Goal: Find specific page/section: Find specific page/section

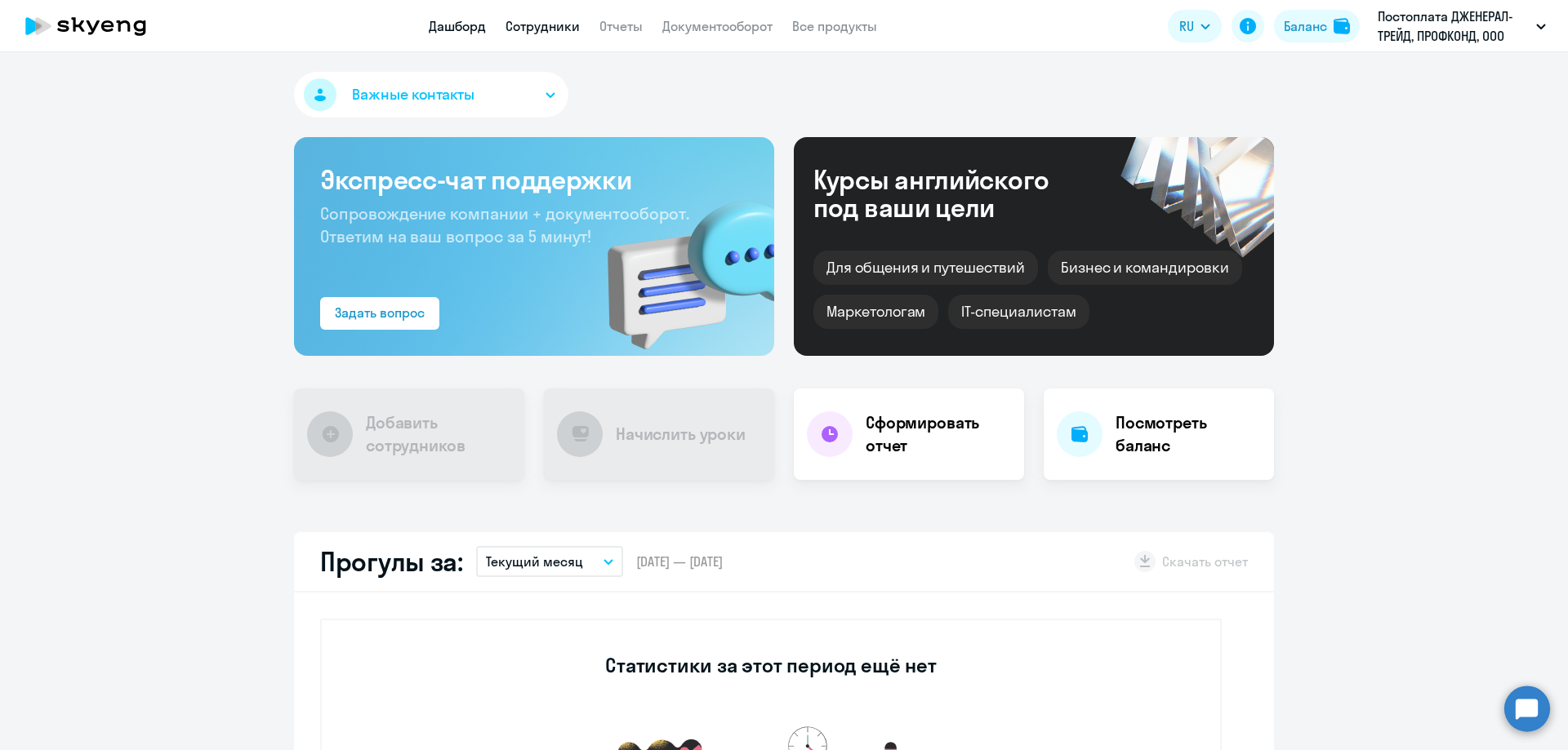
click at [539, 26] on link "Сотрудники" at bounding box center [542, 26] width 74 height 16
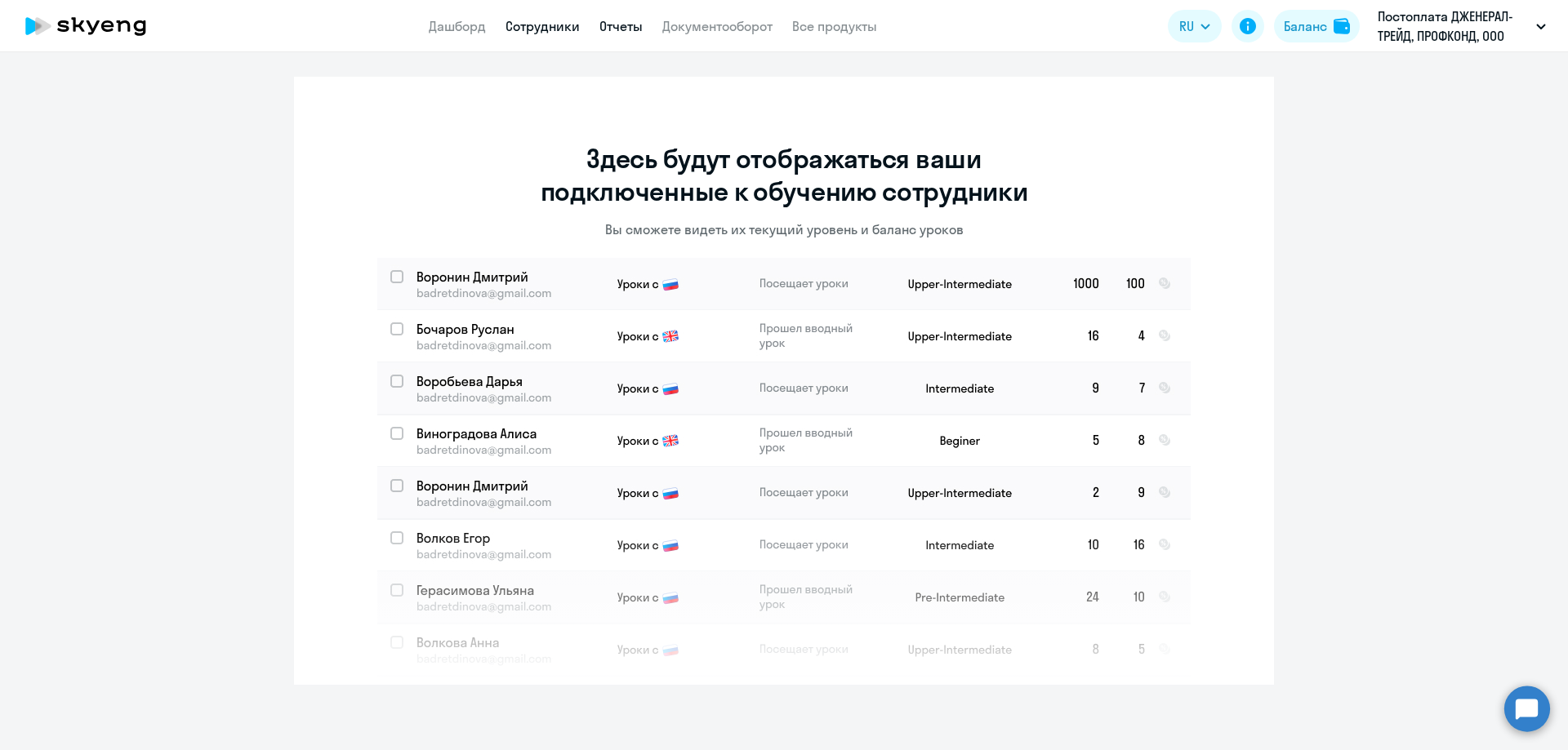
click at [620, 26] on link "Отчеты" at bounding box center [621, 26] width 43 height 16
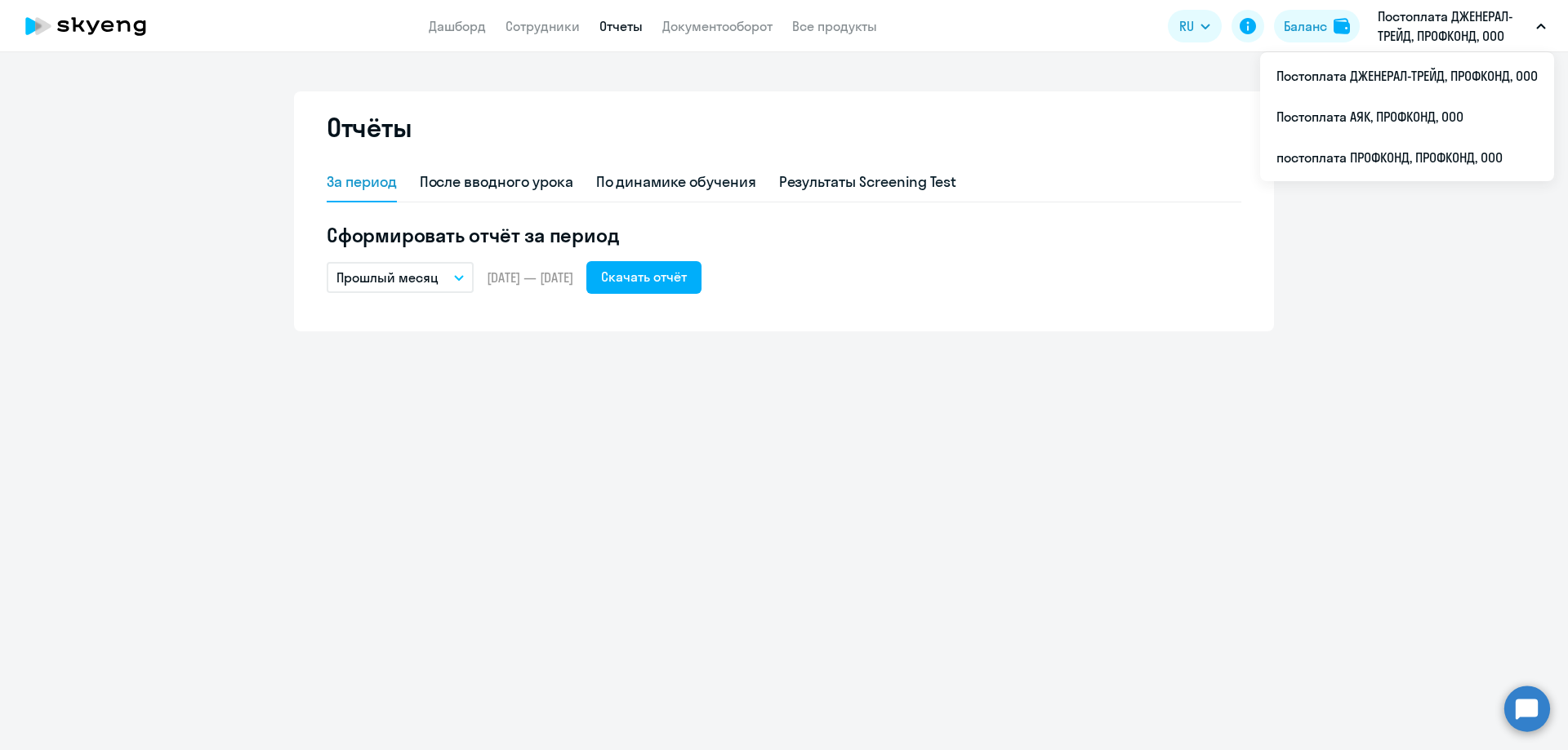
click at [1427, 30] on p "Постоплата ДЖЕНЕРАЛ-ТРЕЙД, ПРОФКОНД, ООО" at bounding box center [1454, 26] width 152 height 39
click at [1395, 115] on li "Постоплата АЯК, ПРОФКОНД, ООО" at bounding box center [1407, 116] width 294 height 41
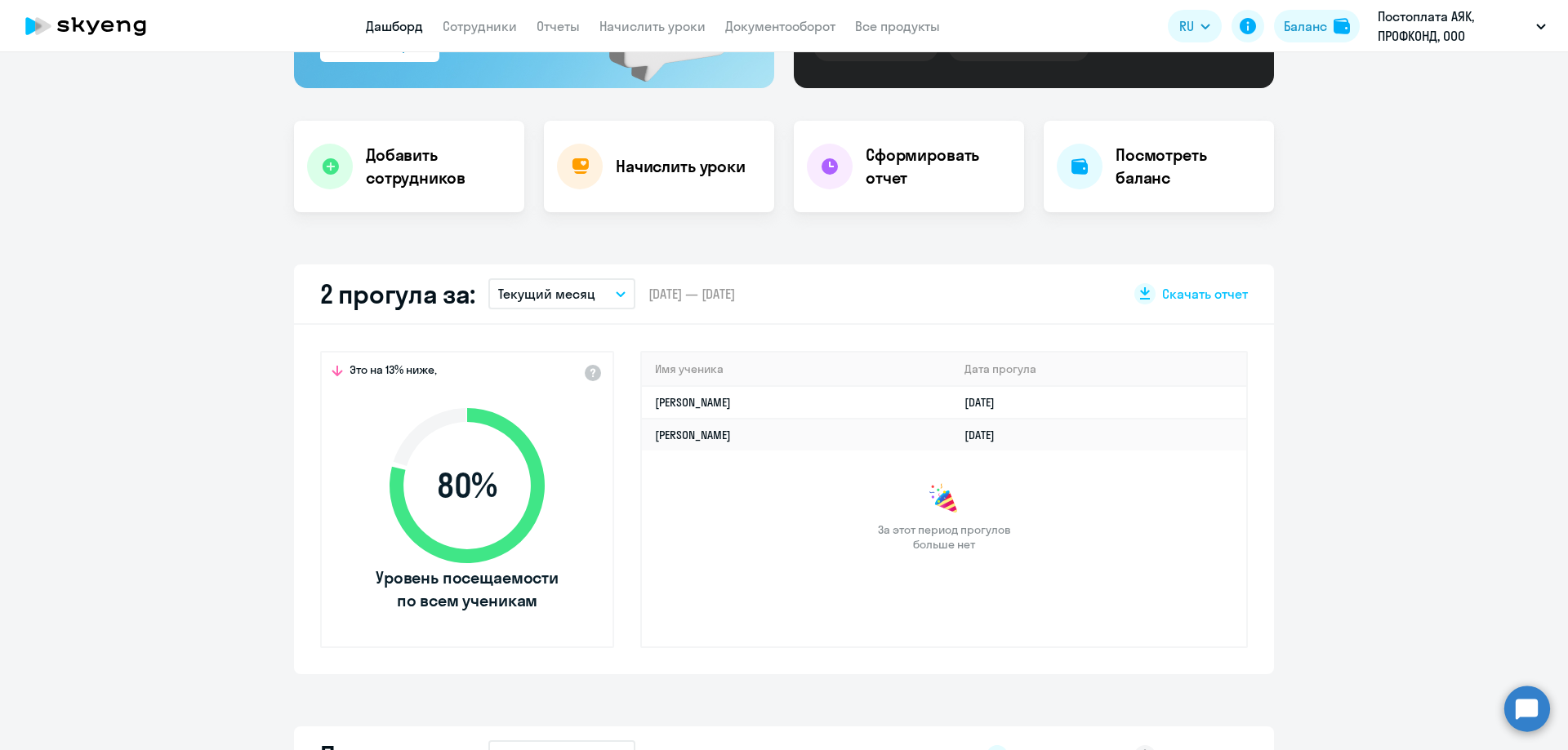
scroll to position [326, 0]
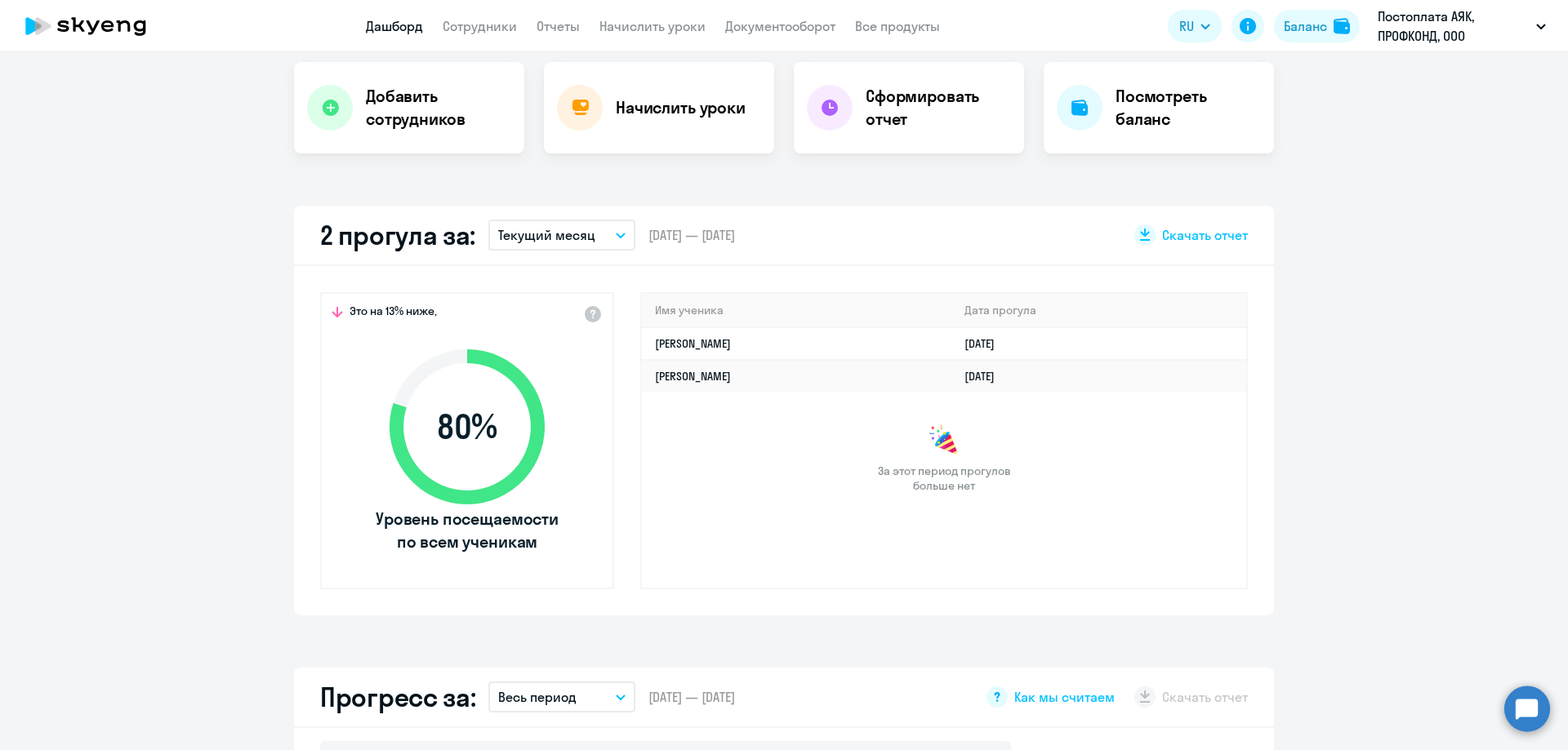
select select "30"
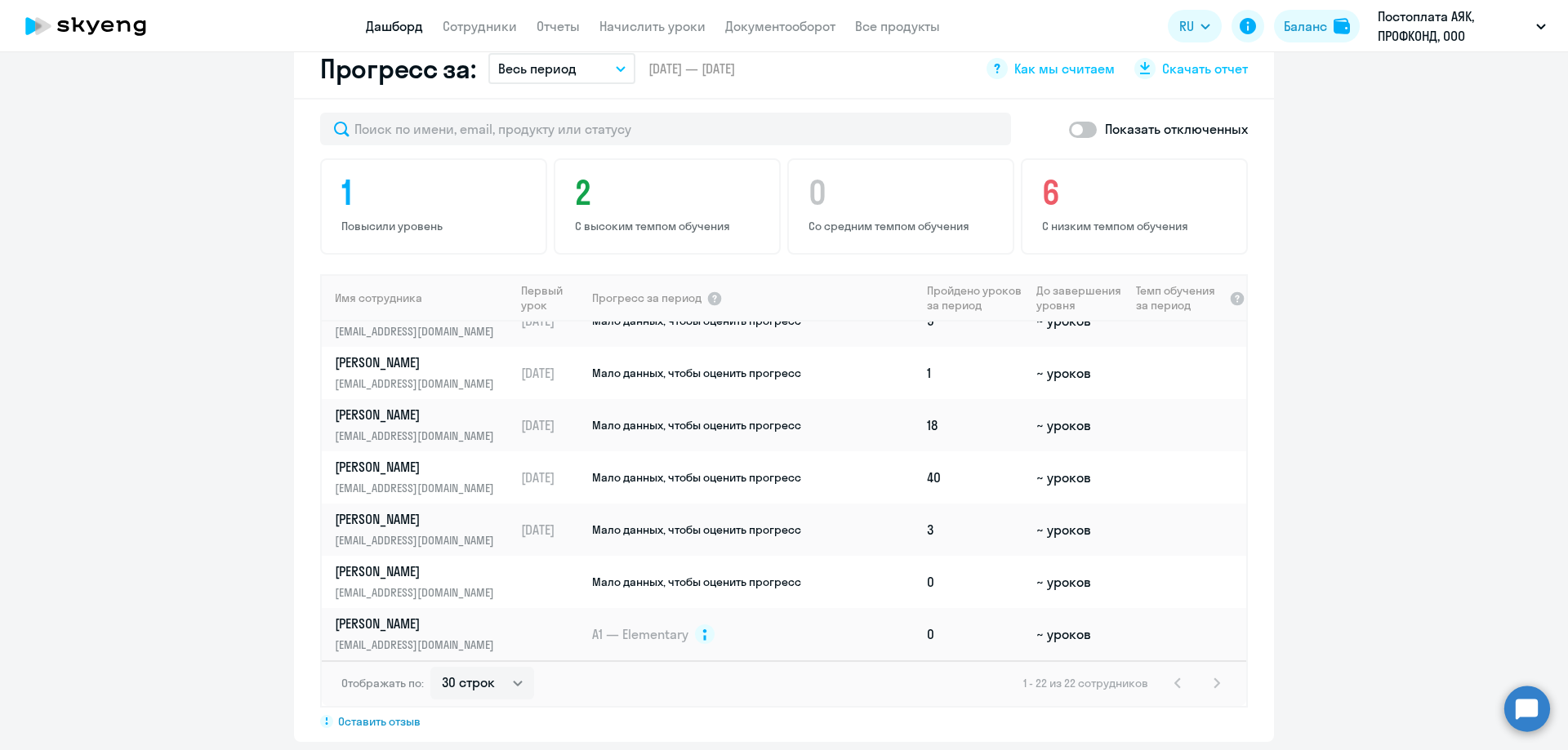
scroll to position [653, 0]
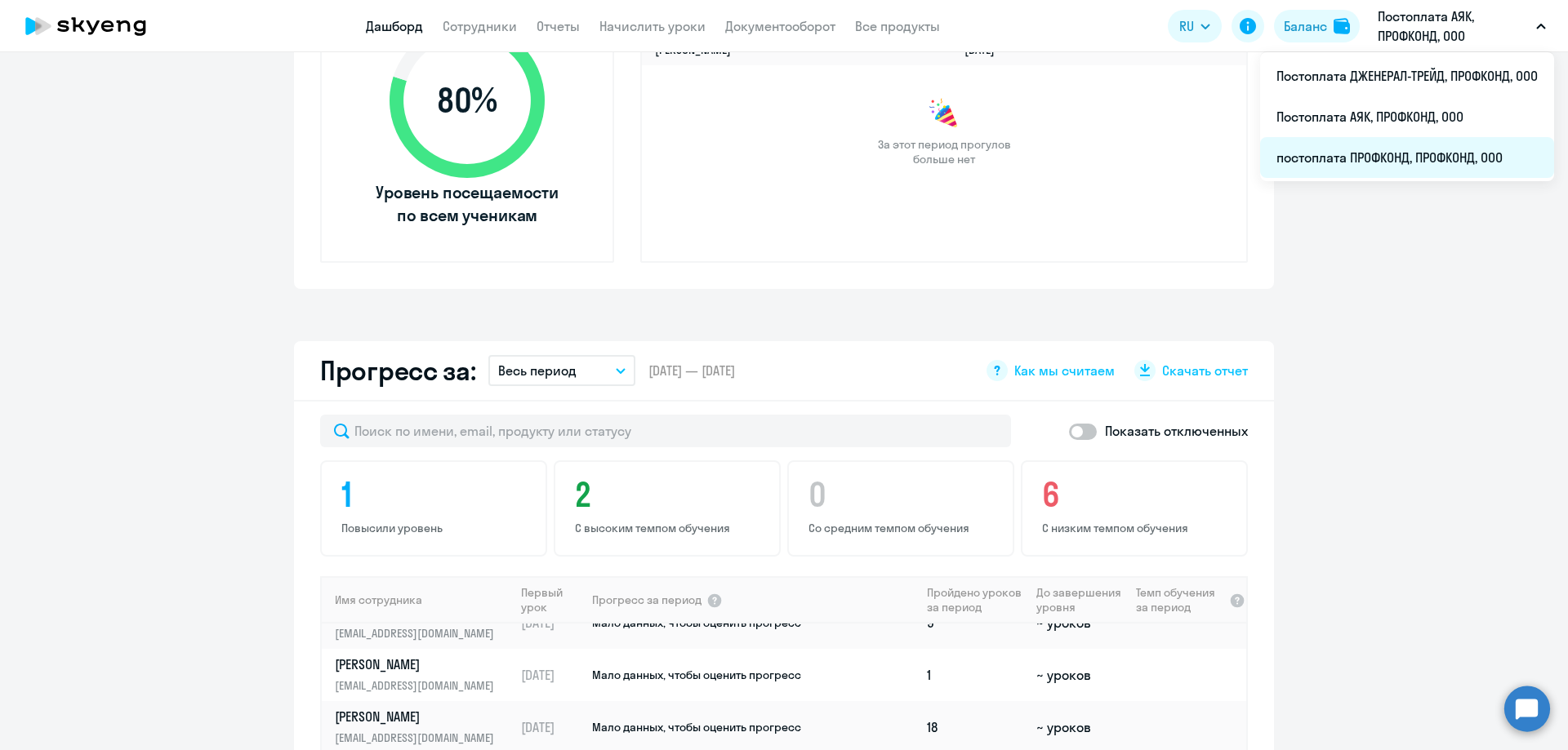
click at [1405, 148] on li "постоплата ПРОФКОНД, ПРОФКОНД, ООО" at bounding box center [1407, 157] width 294 height 41
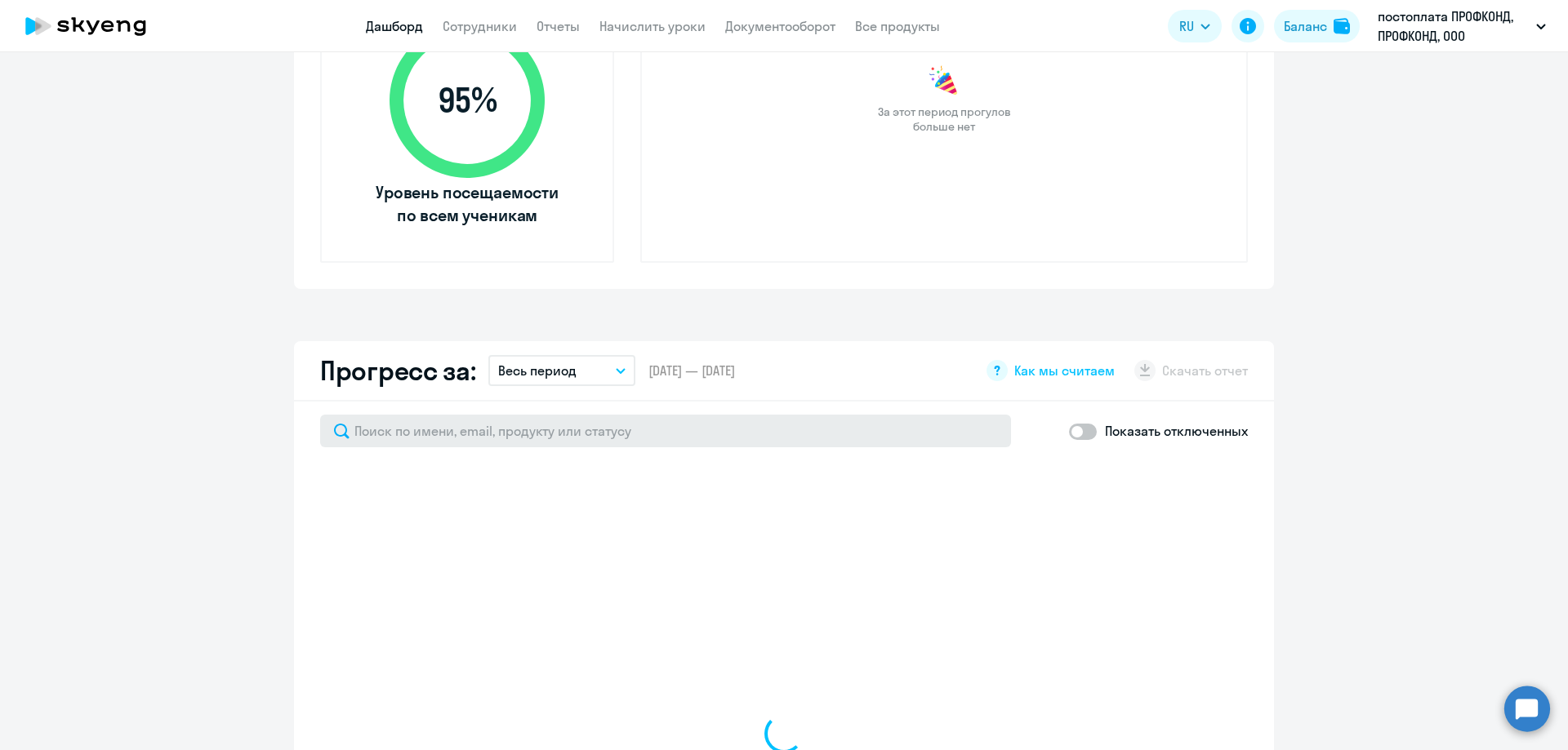
select select "30"
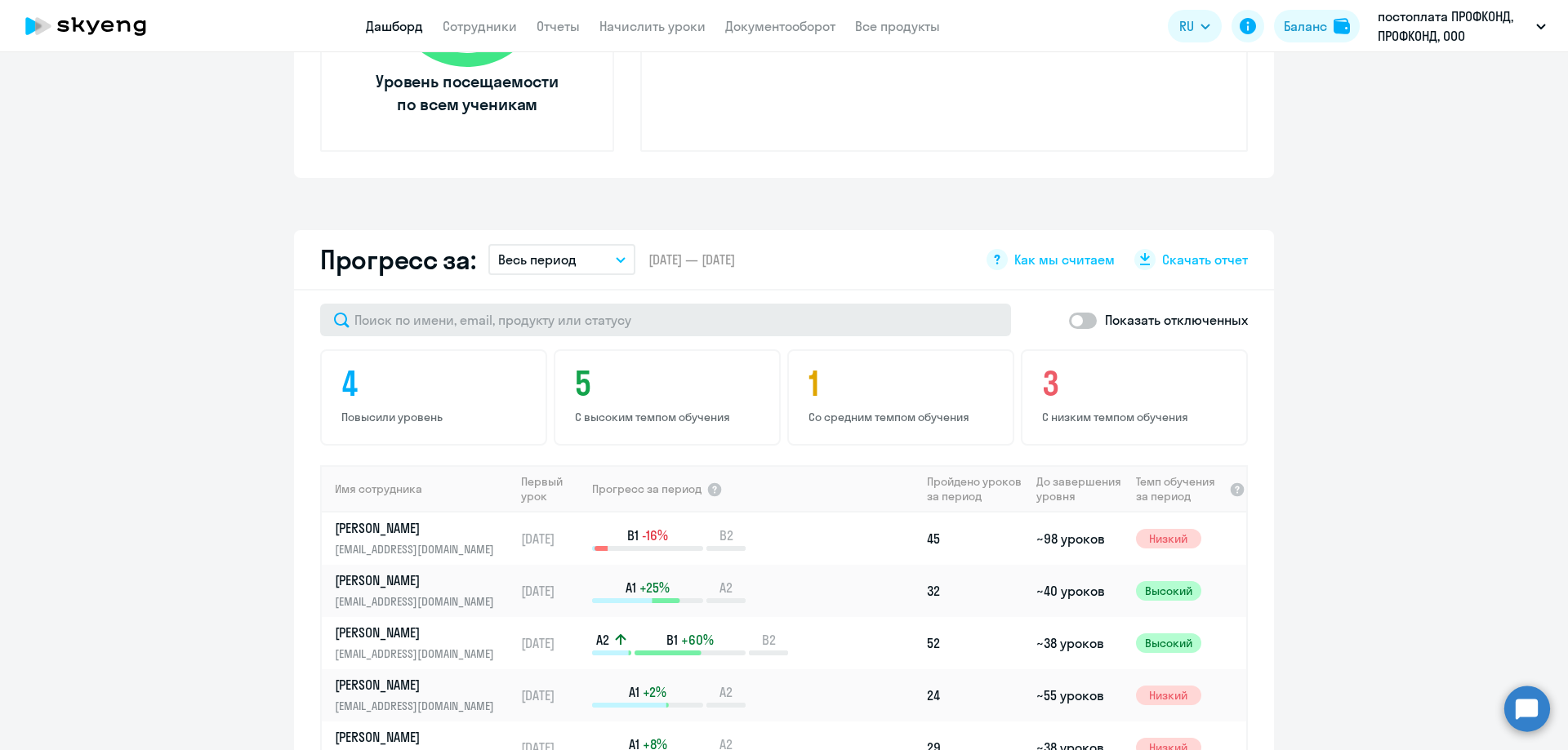
scroll to position [898, 0]
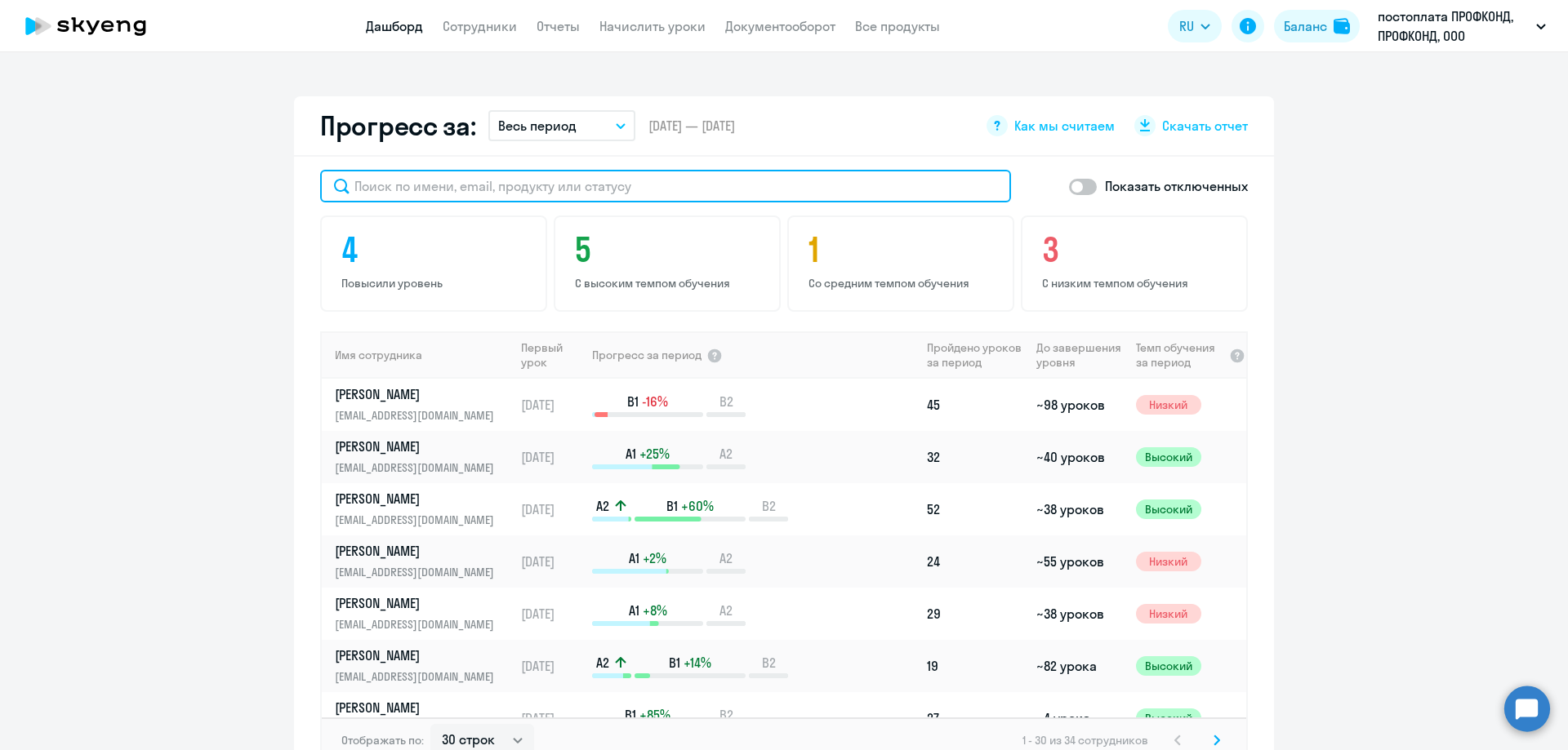
click at [366, 199] on input "text" at bounding box center [666, 186] width 691 height 33
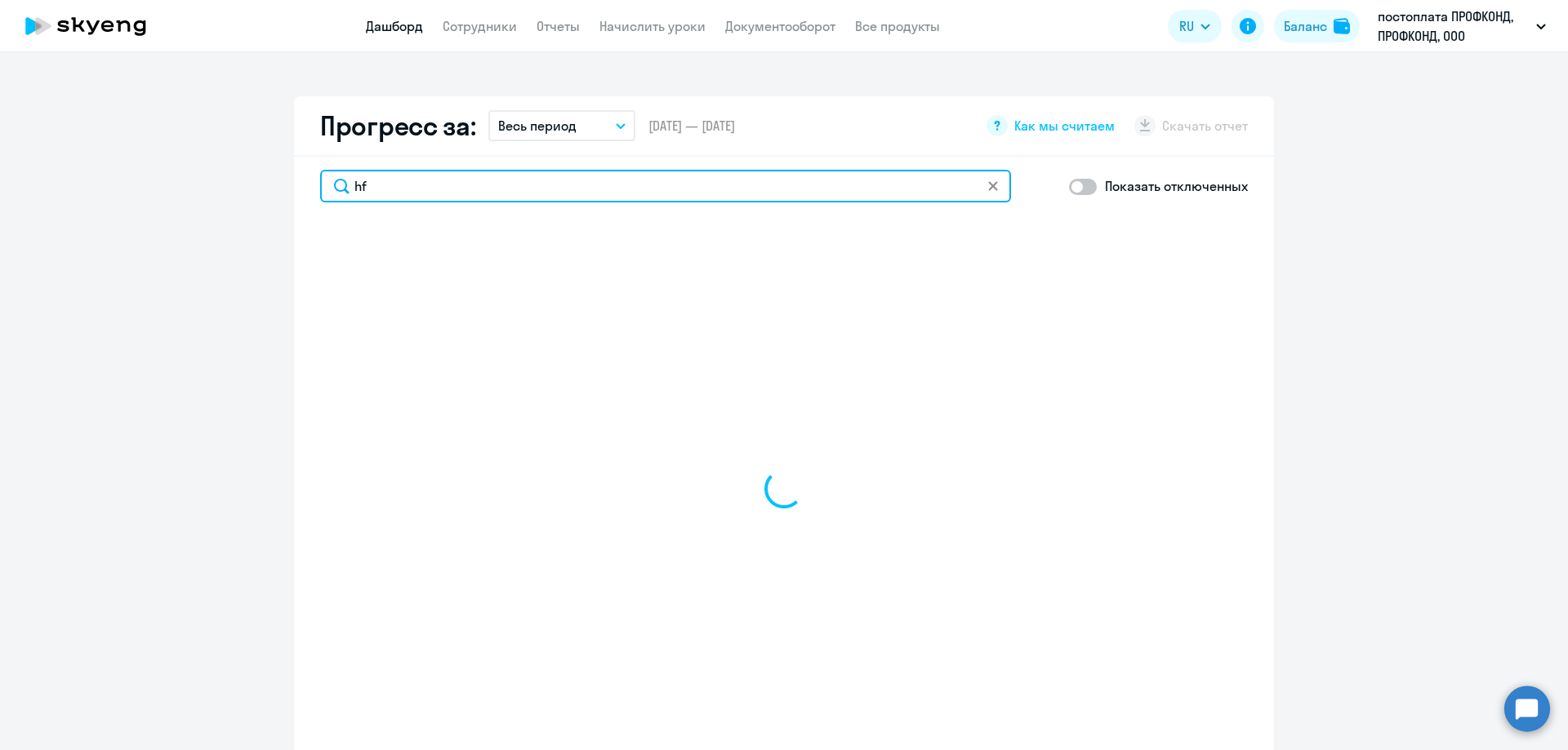
type input "h"
type input "равц"
select select "30"
type input "р"
select select "30"
